Goal: Transaction & Acquisition: Purchase product/service

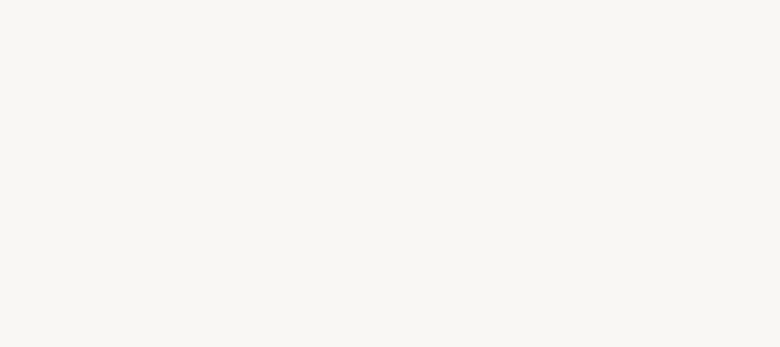
select select "FR"
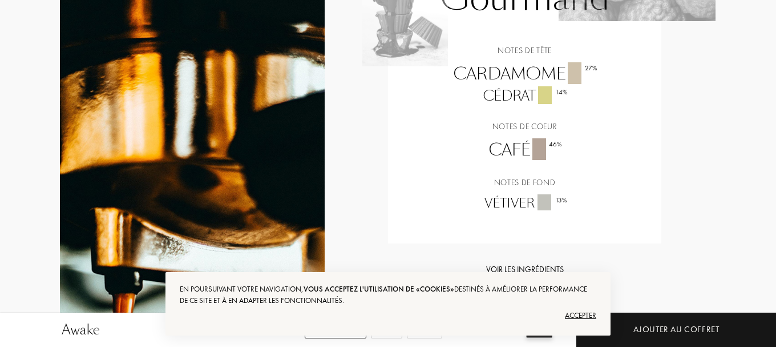
scroll to position [917, 0]
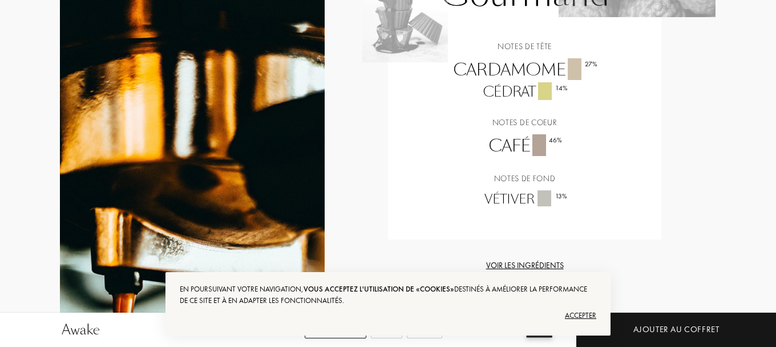
click at [542, 267] on div "Voir les ingrédients" at bounding box center [524, 265] width 273 height 12
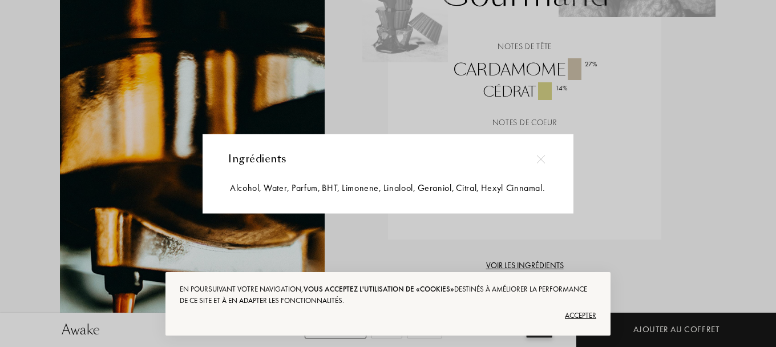
click at [540, 155] on img at bounding box center [541, 159] width 9 height 9
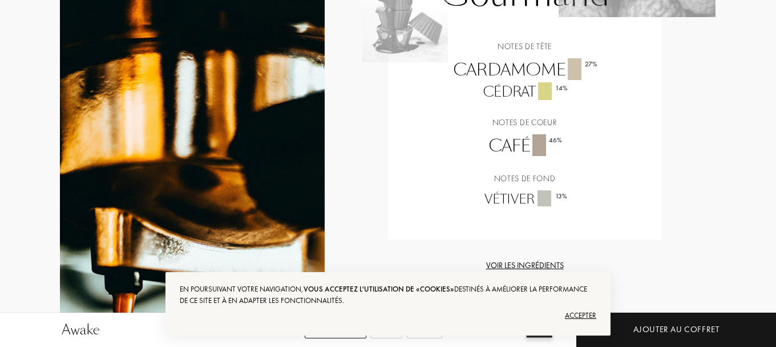
scroll to position [614, 0]
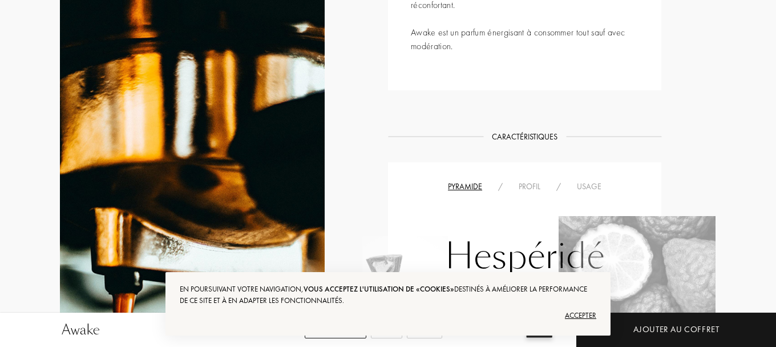
click at [526, 183] on div "Profil" at bounding box center [530, 186] width 38 height 12
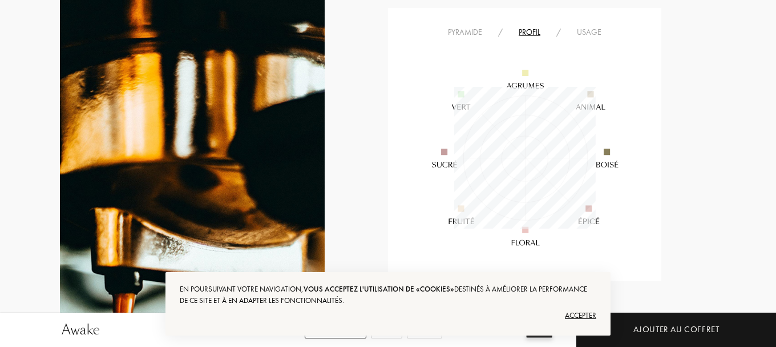
scroll to position [769, 0]
click at [773, 127] on div "Awake Echantillon 30mL 100mL 20,00 € Ajouter au coffret Collections / Akro / Aw…" at bounding box center [388, 266] width 776 height 2071
click at [588, 29] on div "Usage" at bounding box center [589, 32] width 41 height 12
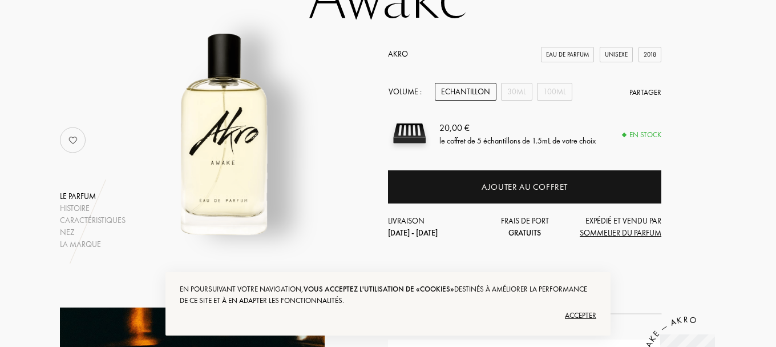
scroll to position [107, 0]
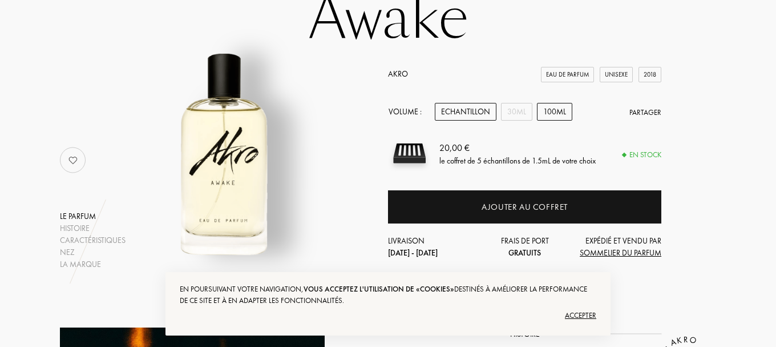
drag, startPoint x: 394, startPoint y: 111, endPoint x: 538, endPoint y: 106, distance: 143.9
click at [538, 106] on div "Volume : Echantillon 30mL 100mL Partager" at bounding box center [524, 112] width 273 height 18
click at [516, 112] on div "30mL" at bounding box center [516, 112] width 31 height 18
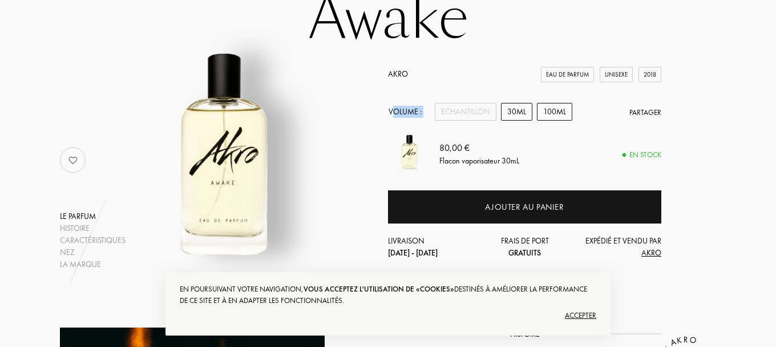
click at [547, 111] on div "100mL" at bounding box center [554, 112] width 35 height 18
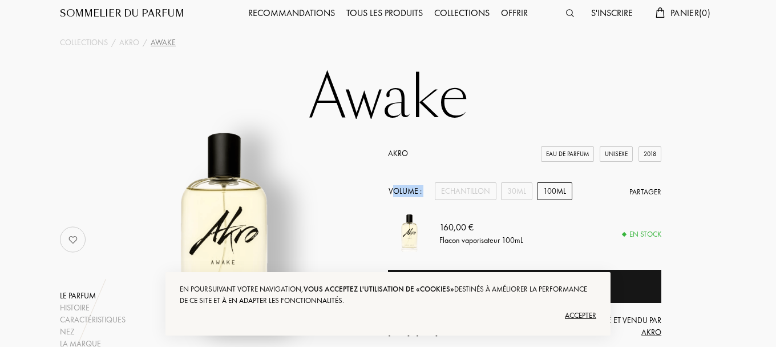
scroll to position [0, 0]
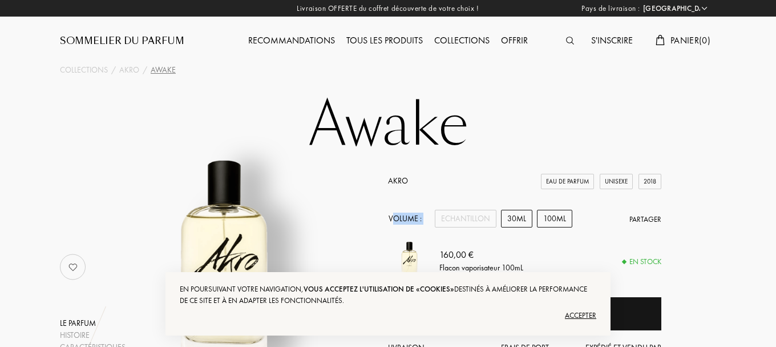
click at [515, 223] on div "30mL" at bounding box center [516, 219] width 31 height 18
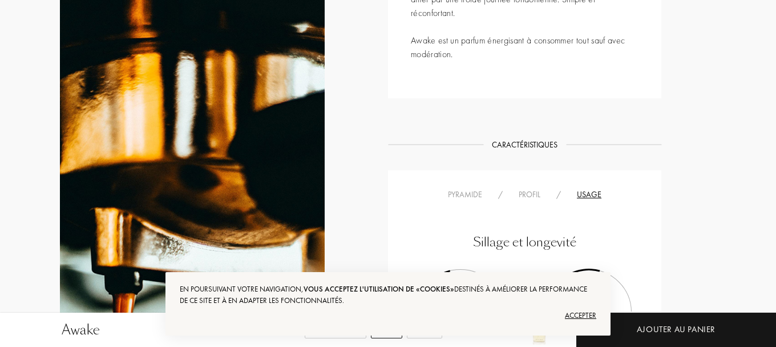
scroll to position [909, 0]
